Goal: Information Seeking & Learning: Learn about a topic

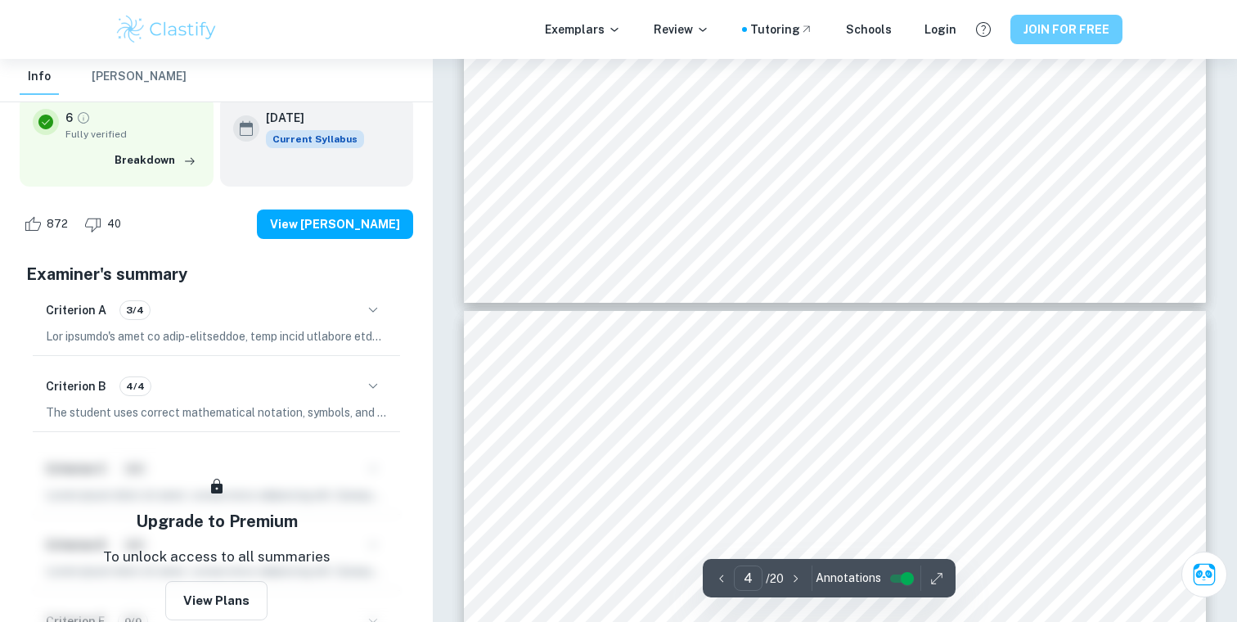
type input "3"
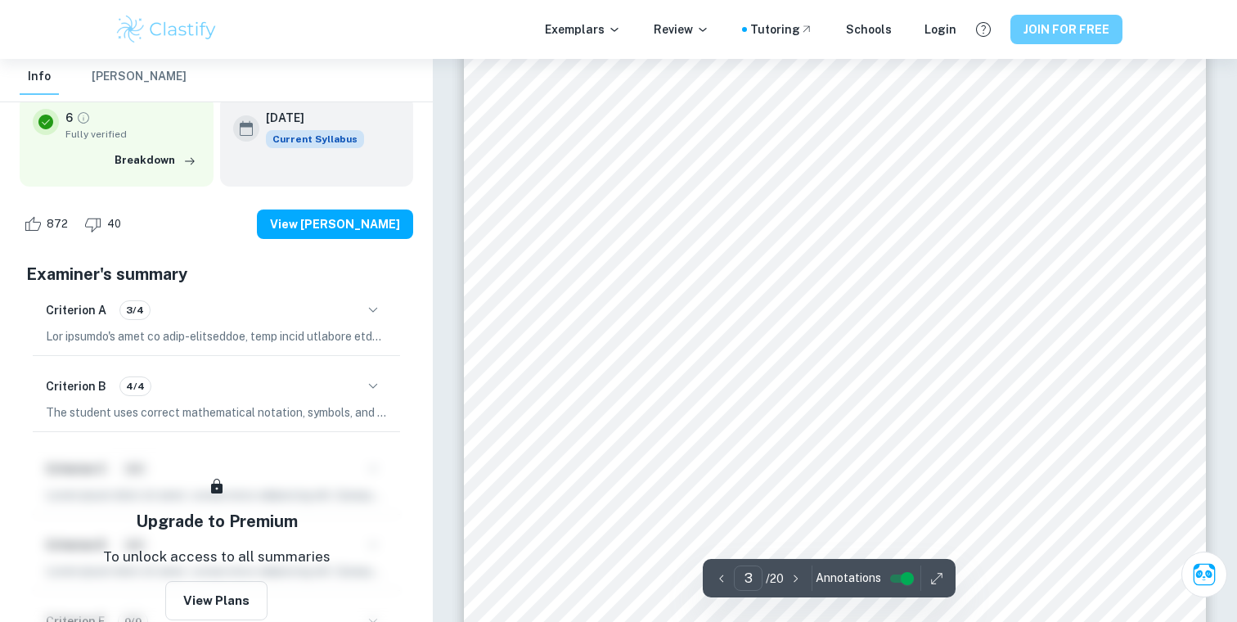
scroll to position [2366, 0]
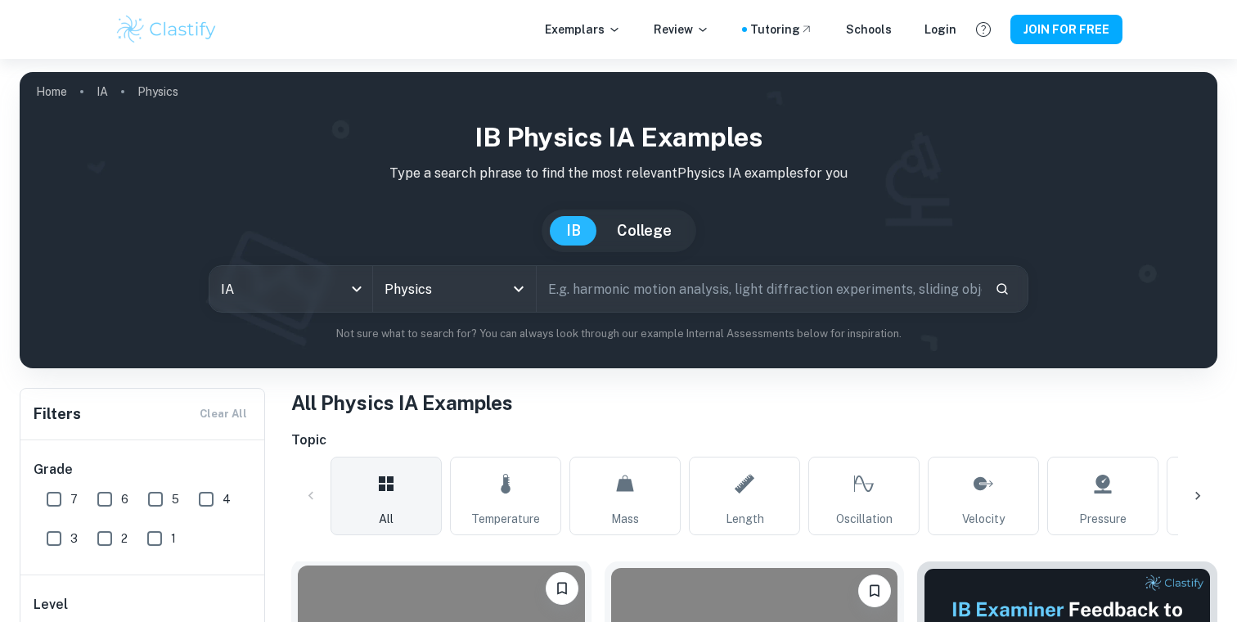
scroll to position [476, 0]
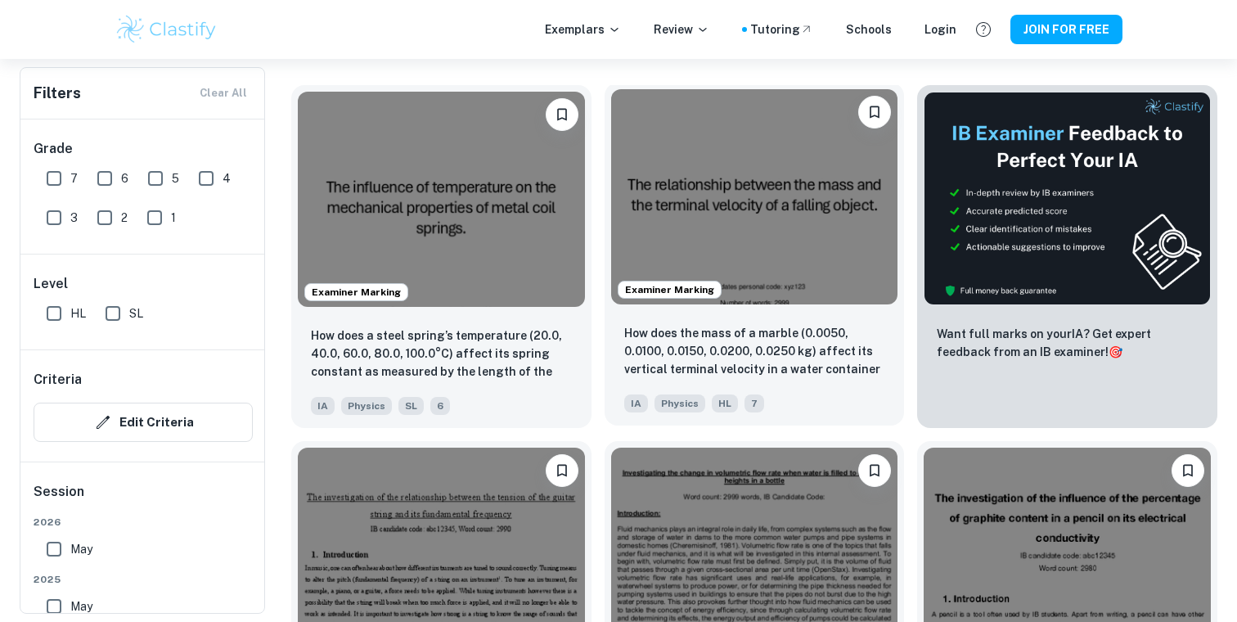
click at [710, 216] on img at bounding box center [754, 196] width 287 height 215
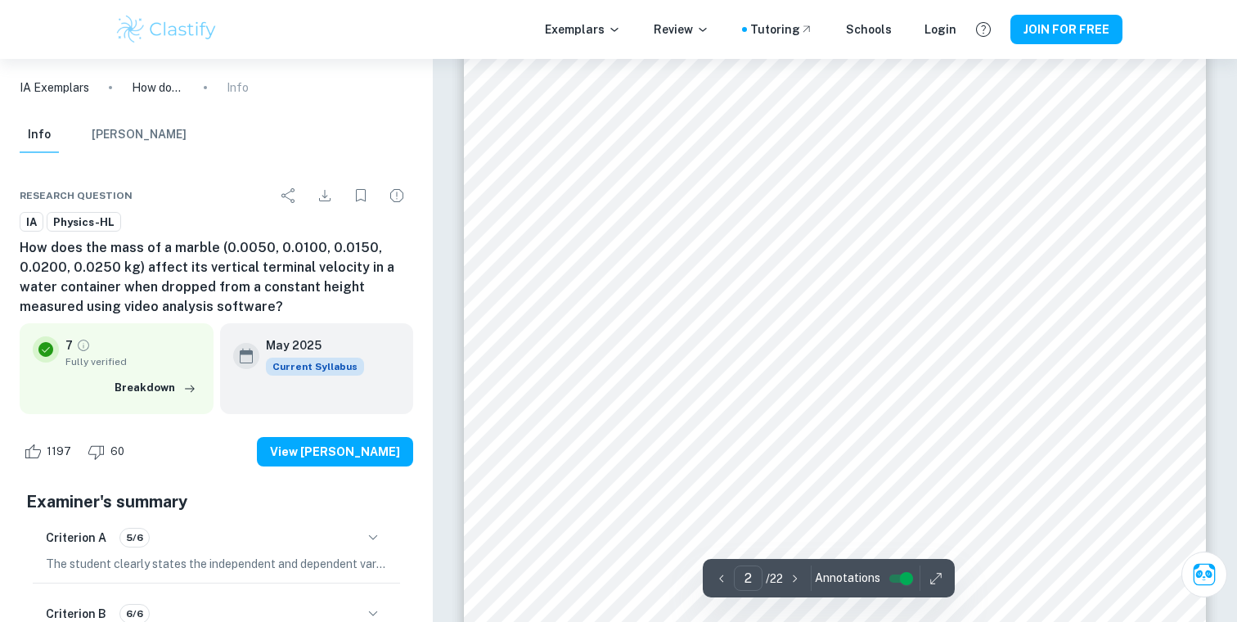
scroll to position [1642, 0]
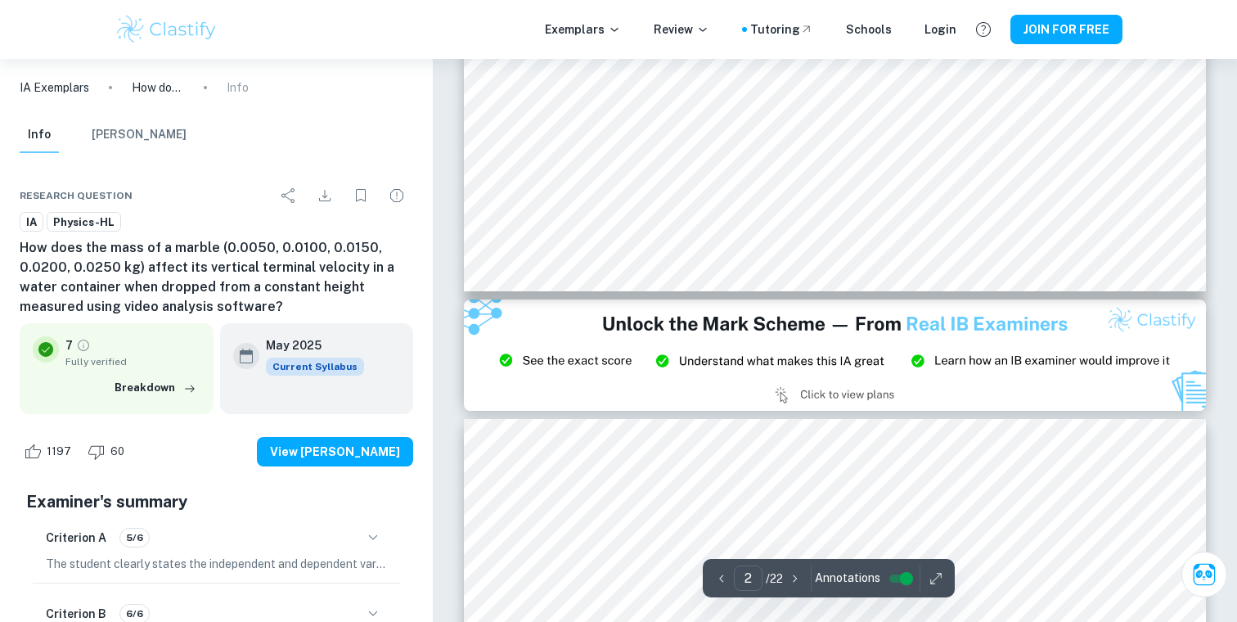
type input "3"
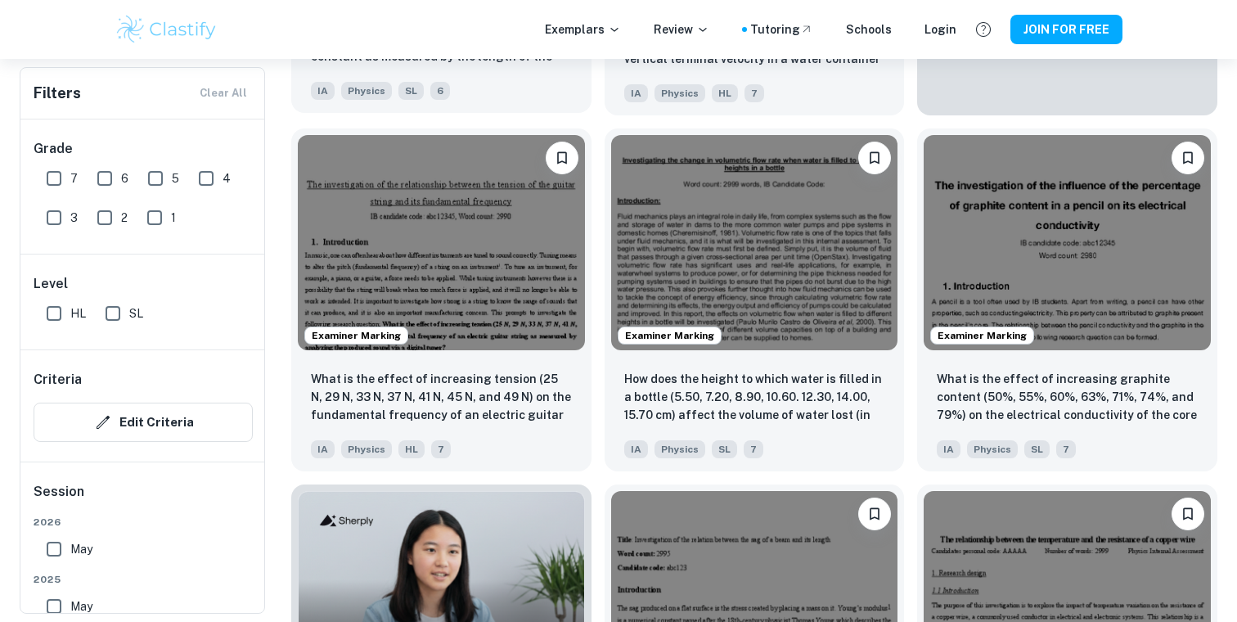
scroll to position [797, 0]
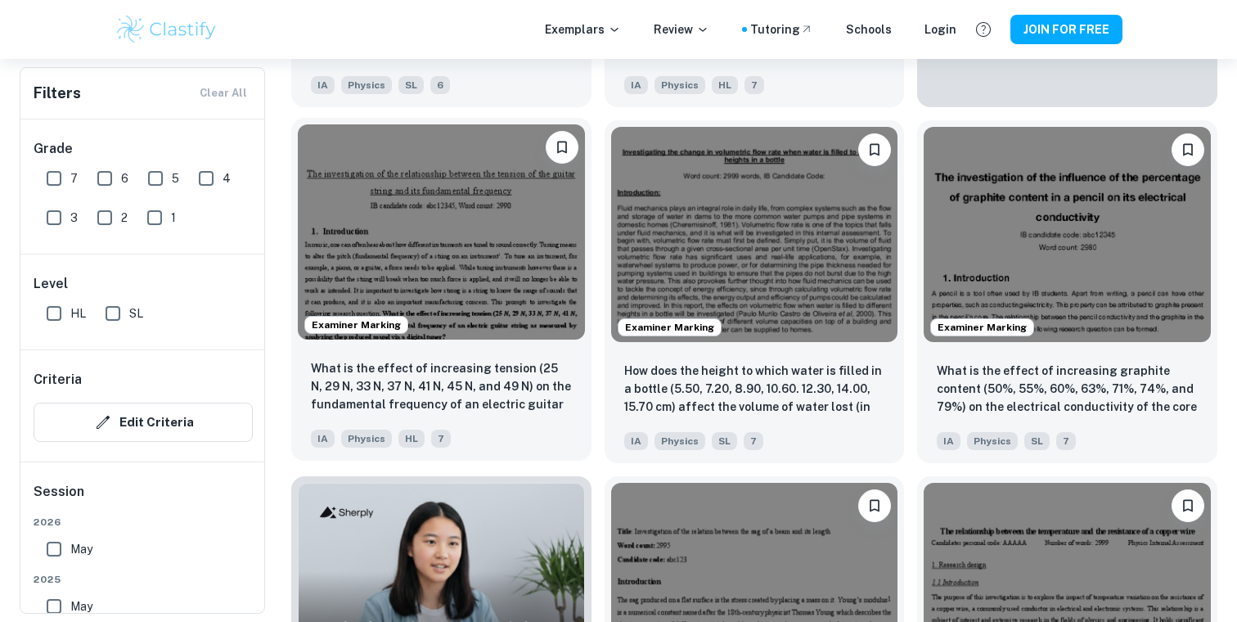
click at [486, 286] on img at bounding box center [441, 231] width 287 height 215
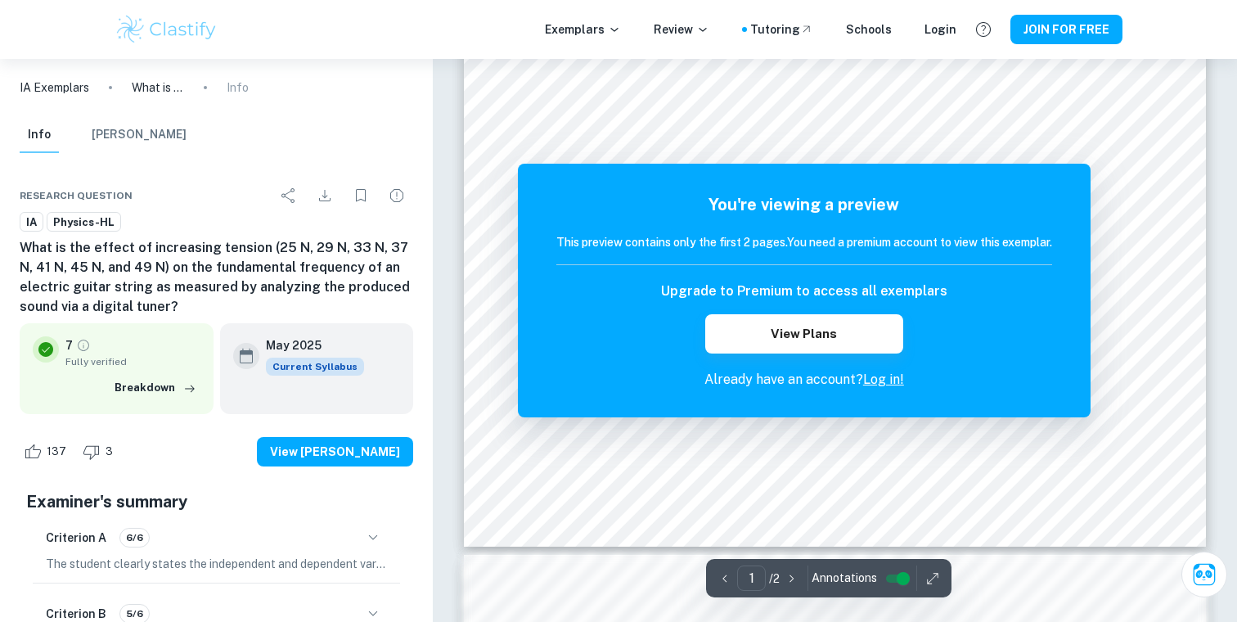
scroll to position [586, 0]
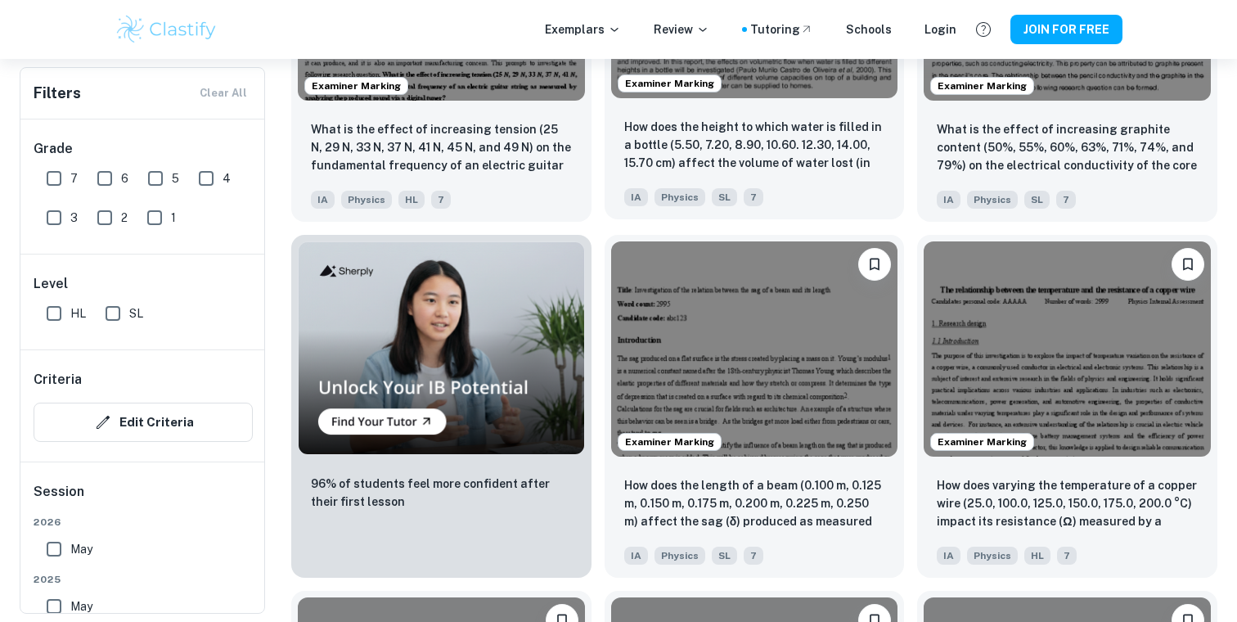
scroll to position [1042, 0]
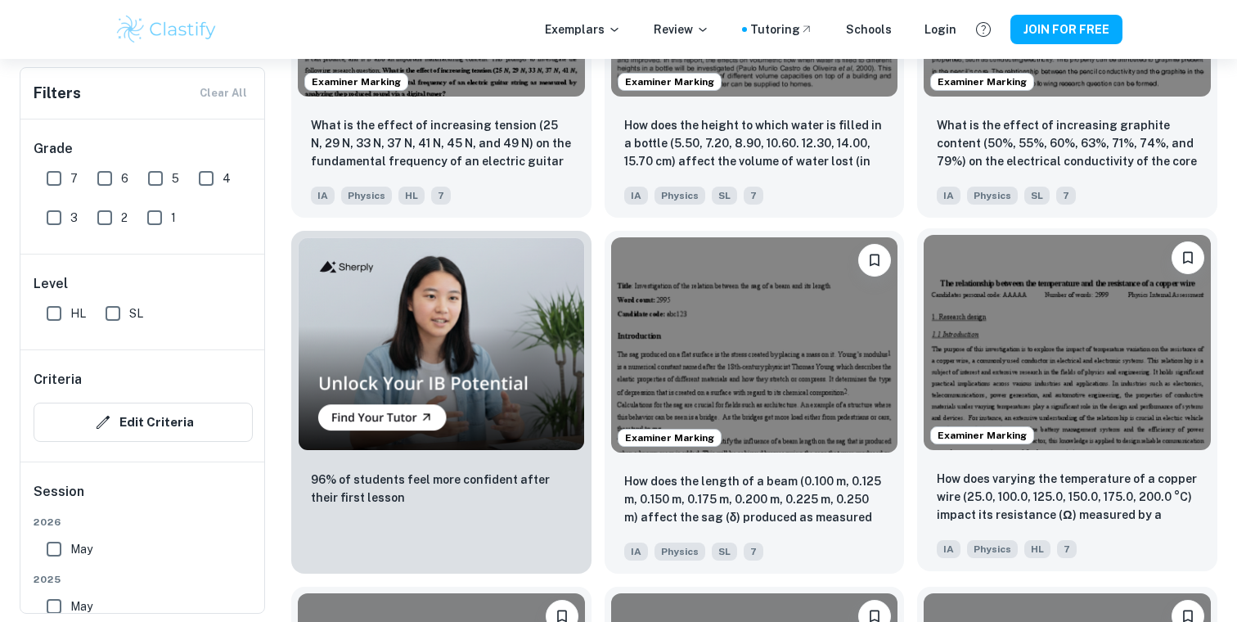
click at [1003, 354] on img at bounding box center [1067, 342] width 287 height 215
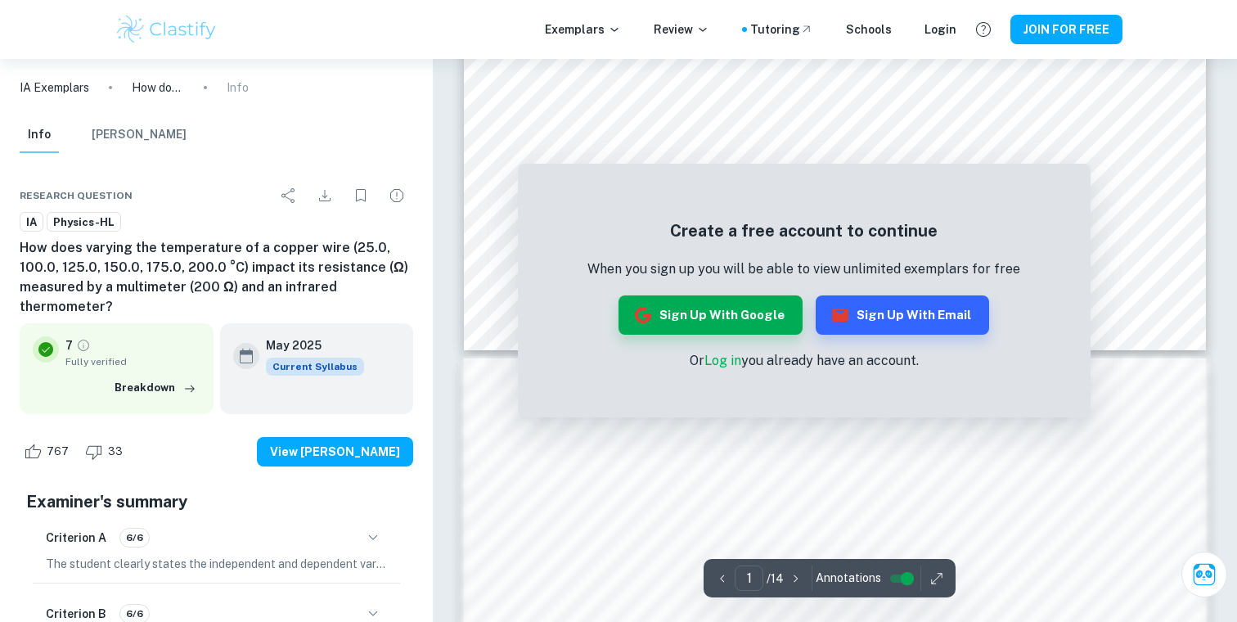
scroll to position [773, 0]
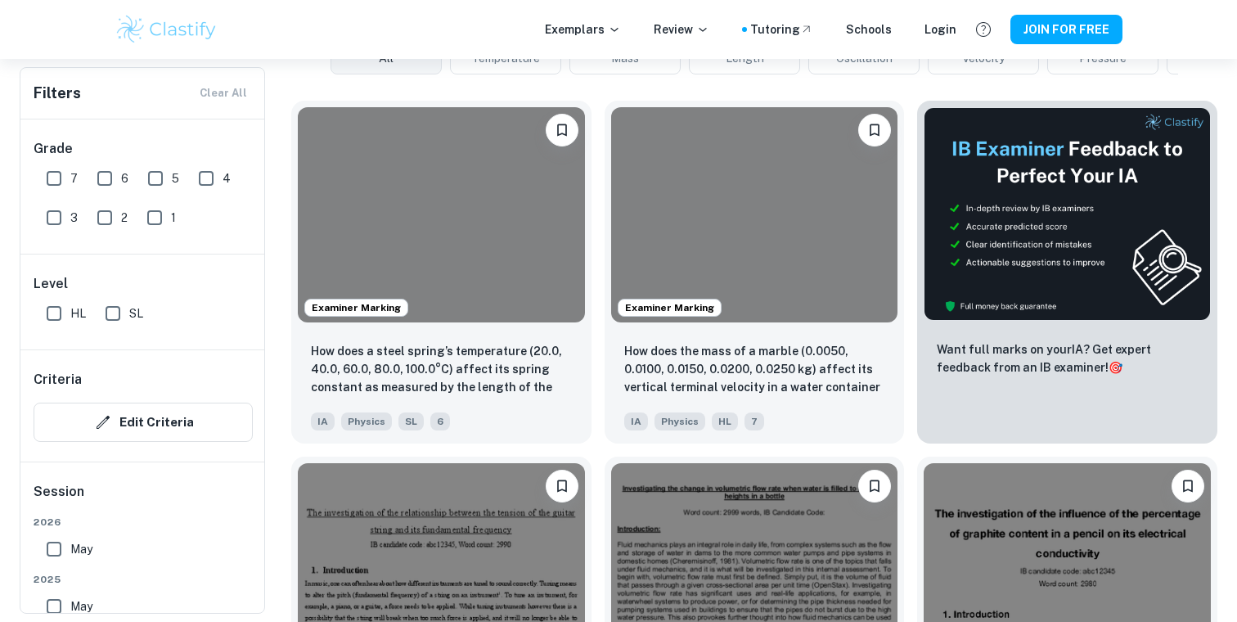
scroll to position [319, 0]
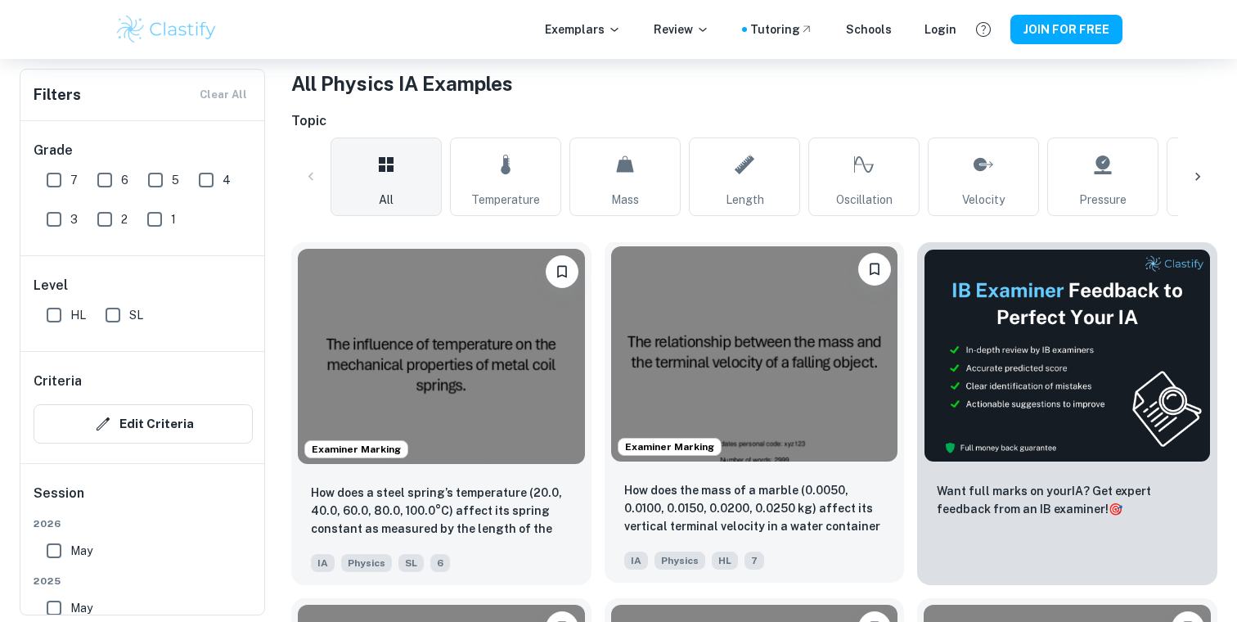
click at [771, 339] on img at bounding box center [754, 353] width 287 height 215
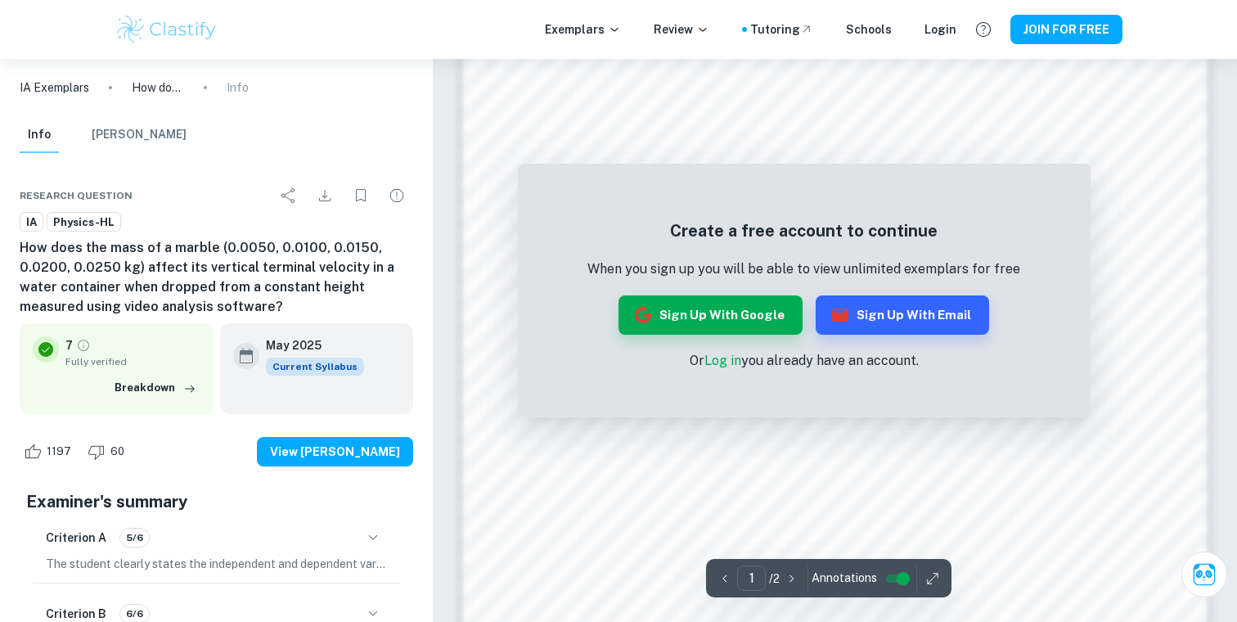
scroll to position [1167, 0]
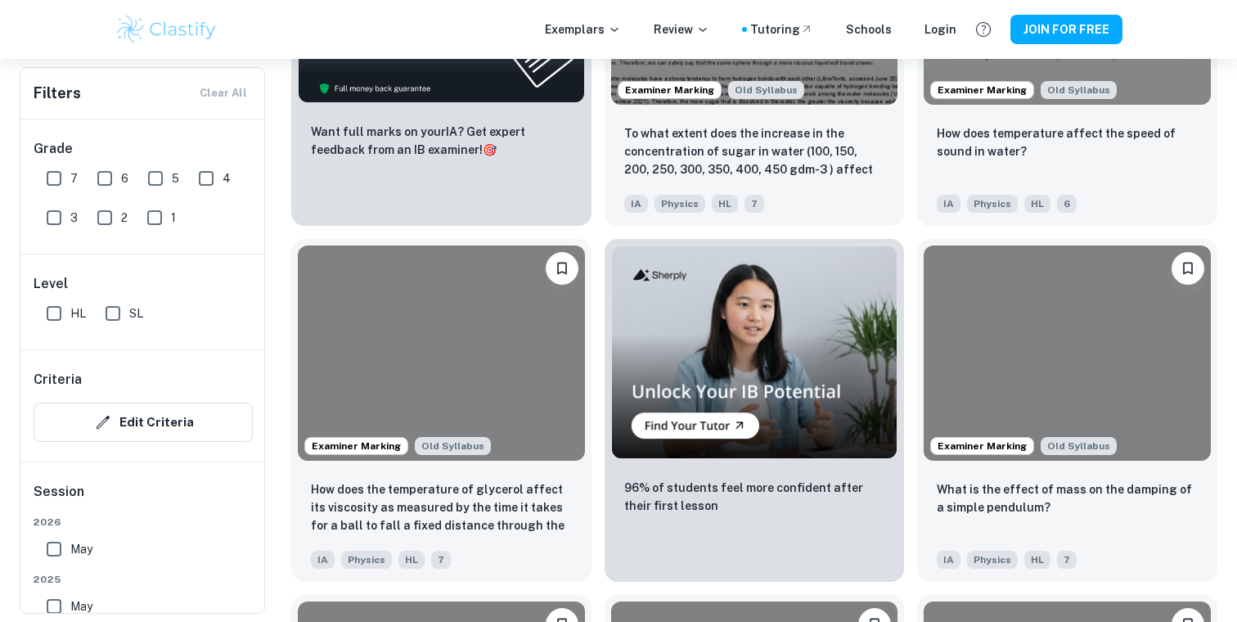
scroll to position [3025, 0]
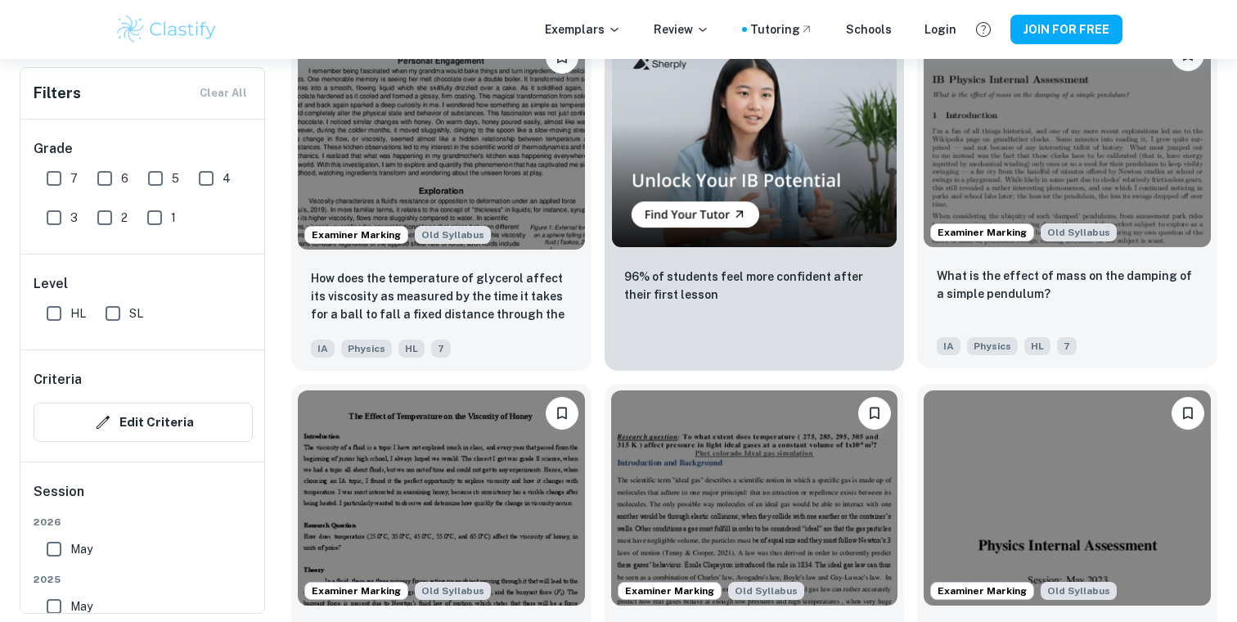
click at [1018, 173] on img at bounding box center [1067, 139] width 287 height 215
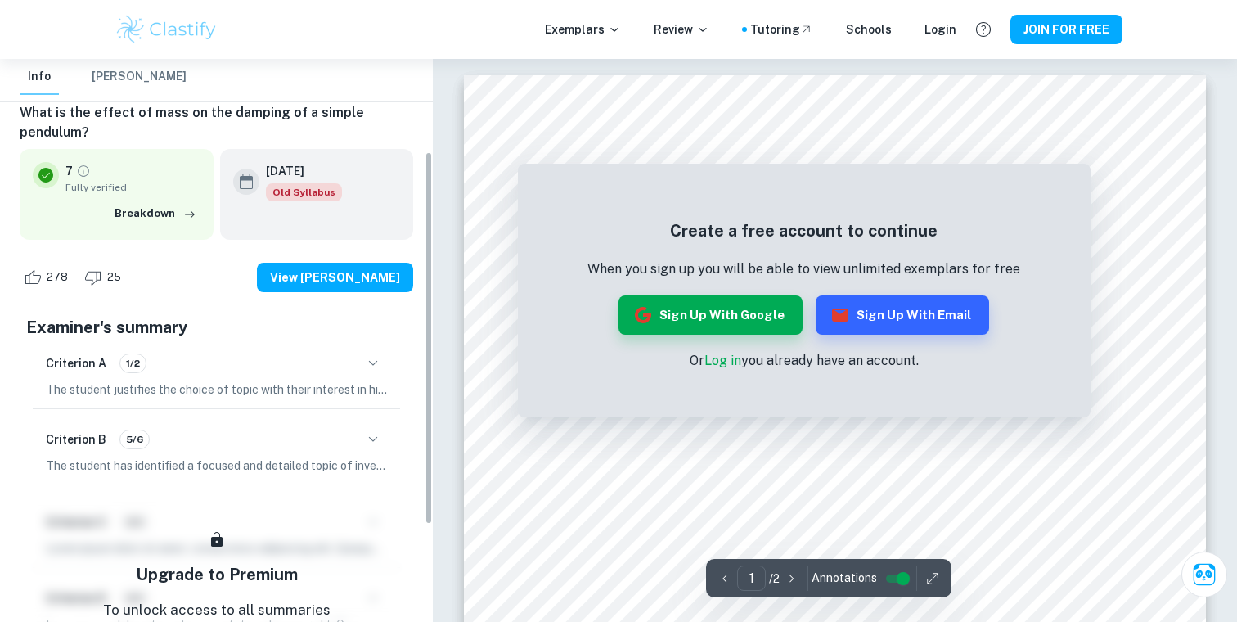
scroll to position [160, 0]
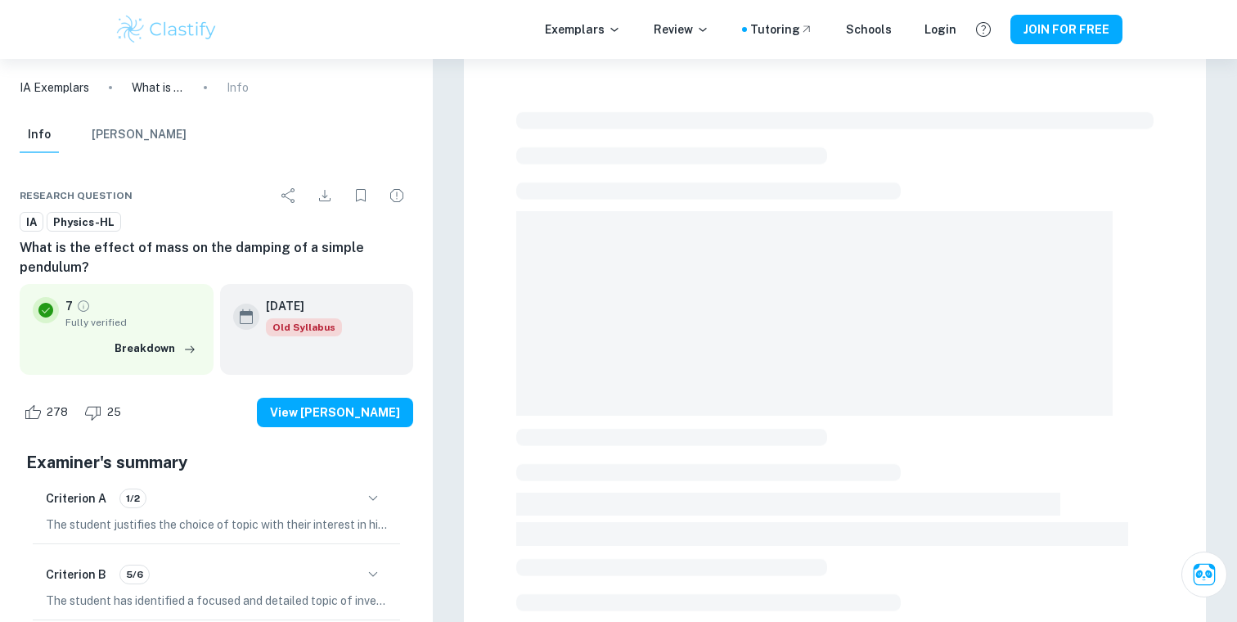
scroll to position [29, 0]
